Goal: Information Seeking & Learning: Compare options

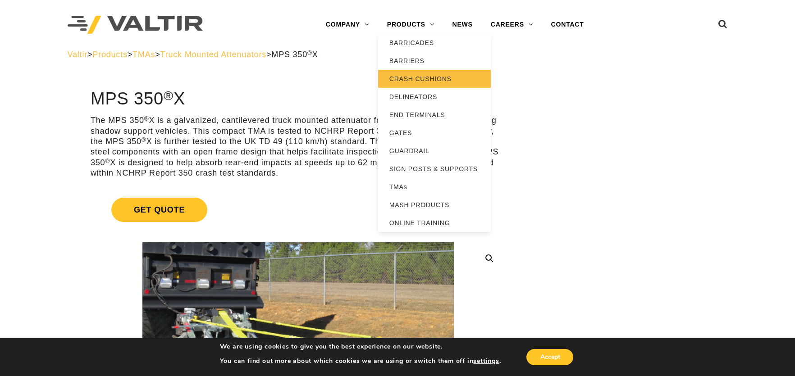
click at [425, 75] on link "CRASH CUSHIONS" at bounding box center [434, 79] width 113 height 18
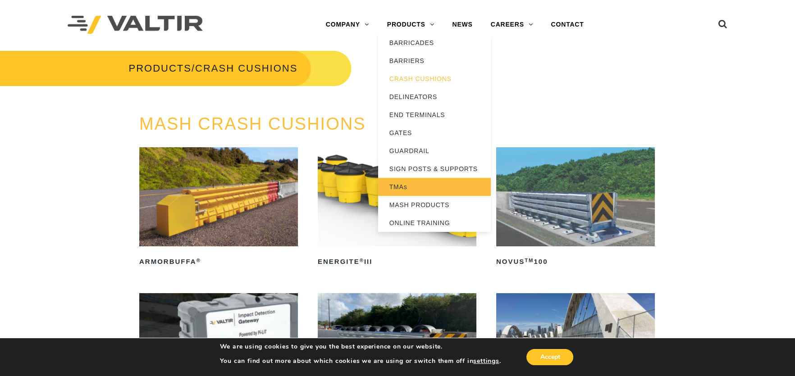
click at [409, 182] on link "TMAs" at bounding box center [434, 187] width 113 height 18
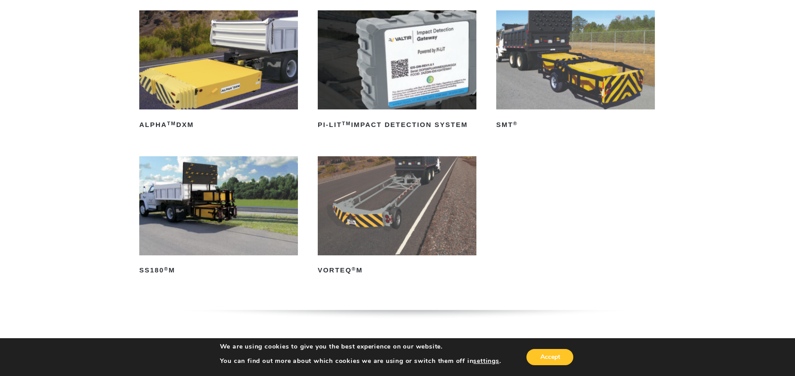
scroll to position [90, 0]
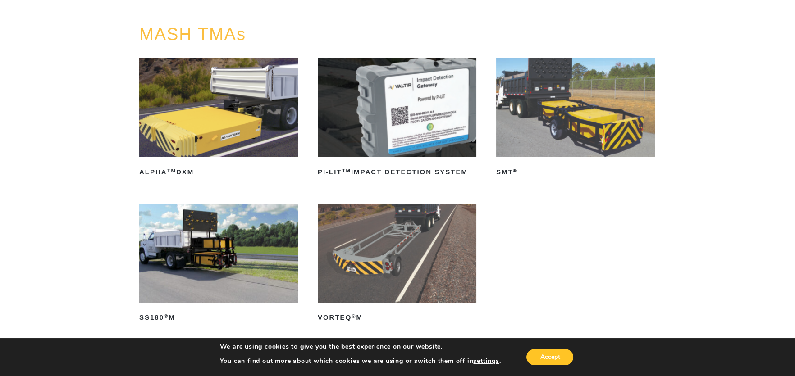
click at [264, 238] on img at bounding box center [218, 253] width 159 height 99
click at [577, 130] on img at bounding box center [575, 107] width 159 height 99
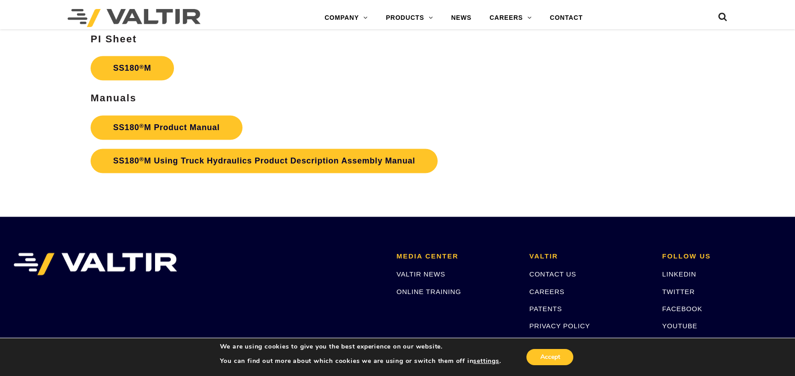
scroll to position [3230, 0]
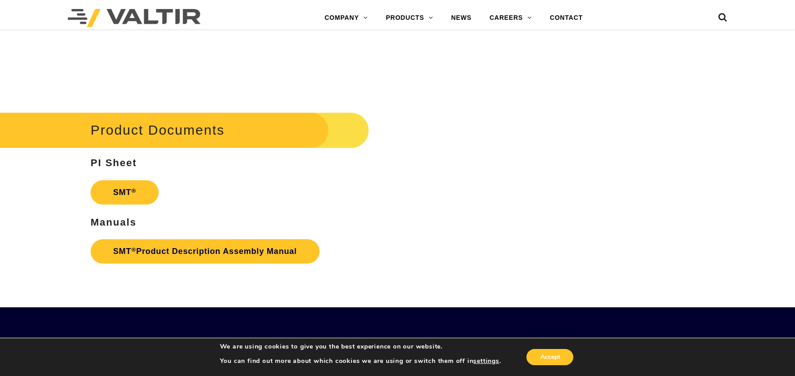
scroll to position [2479, 0]
